Goal: Answer question/provide support: Share knowledge or assist other users

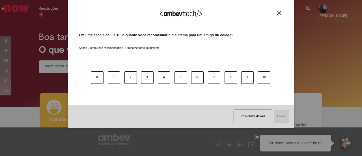
click at [275, 12] on button "Close" at bounding box center [279, 12] width 8 height 5
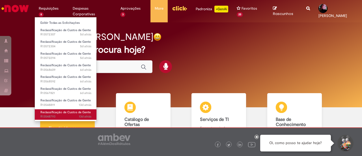
click at [65, 112] on span "Reclassificação de Custos de Gente" at bounding box center [65, 112] width 50 height 4
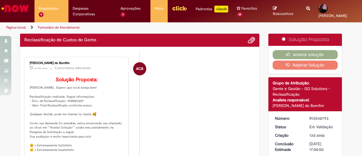
click at [146, 90] on li "ACB [PERSON_NAME] um dia atrás um dia atrás Comentários adicionais Solução Prop…" at bounding box center [139, 113] width 231 height 113
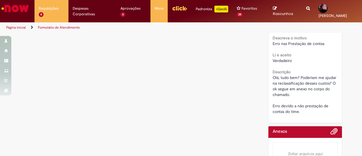
scroll to position [328, 0]
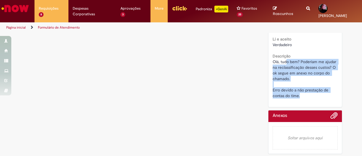
drag, startPoint x: 284, startPoint y: 64, endPoint x: 300, endPoint y: 103, distance: 42.5
click at [295, 97] on span "Olá, tudo bem? Poderiam me ajudar na reclassificação desses custos? O ok segue …" at bounding box center [304, 78] width 65 height 39
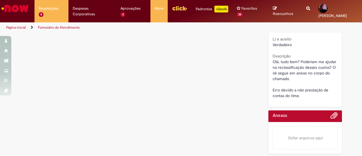
click at [282, 59] on div "Olá, tudo bem? Poderiam me ajudar na reclassificação desses custos? O ok segue …" at bounding box center [304, 79] width 65 height 40
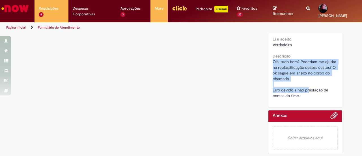
drag, startPoint x: 303, startPoint y: 58, endPoint x: 306, endPoint y: 93, distance: 35.5
click at [306, 93] on div "Descrição Olá, tudo bem? Poderiam me ajudar na reclassificação desses custos? O…" at bounding box center [304, 75] width 65 height 47
click at [307, 95] on div "Olá, tudo bem? Poderiam me ajudar na reclassificação desses custos? O ok segue …" at bounding box center [304, 79] width 65 height 40
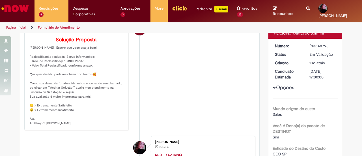
scroll to position [74, 0]
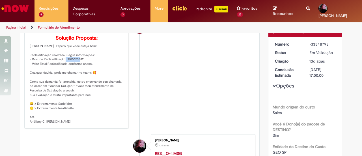
drag, startPoint x: 82, startPoint y: 63, endPoint x: 64, endPoint y: 61, distance: 18.2
click at [64, 61] on p "Solução Proposta: [PERSON_NAME] . Espero que você esteja bem! Reclassificação r…" at bounding box center [77, 79] width 94 height 88
copy p "3100023687"
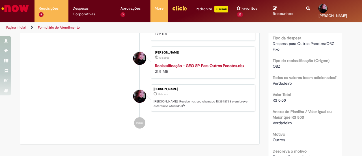
scroll to position [187, 0]
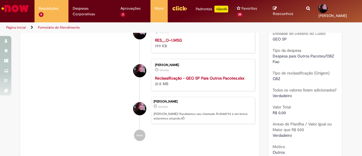
click at [184, 78] on strong "Reclassificação - GEO SP Para Outros Pacotes.xlsx" at bounding box center [199, 77] width 89 height 5
